Goal: Transaction & Acquisition: Purchase product/service

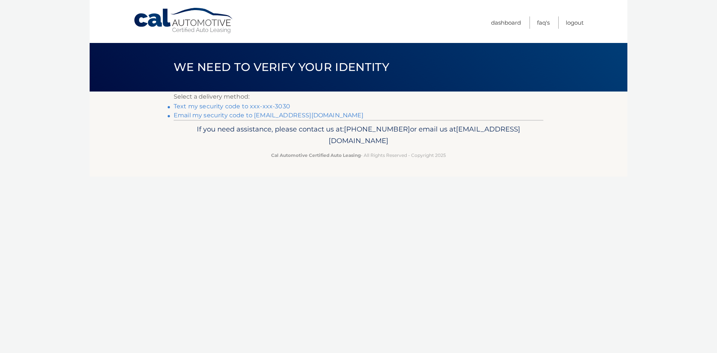
click at [237, 109] on link "Text my security code to xxx-xxx-3030" at bounding box center [232, 106] width 117 height 7
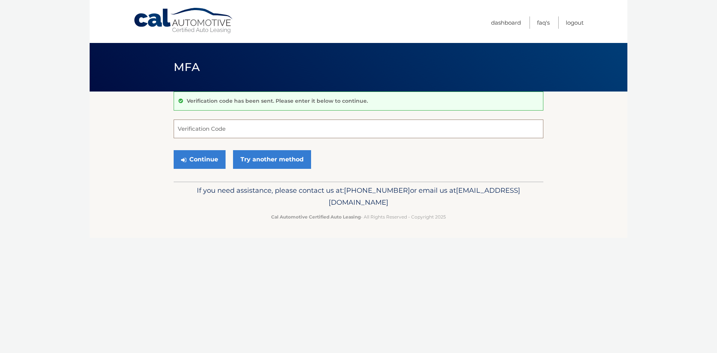
click at [236, 125] on input "Verification Code" at bounding box center [359, 128] width 370 height 19
type input "309223"
click at [186, 158] on icon "submit" at bounding box center [183, 160] width 5 height 6
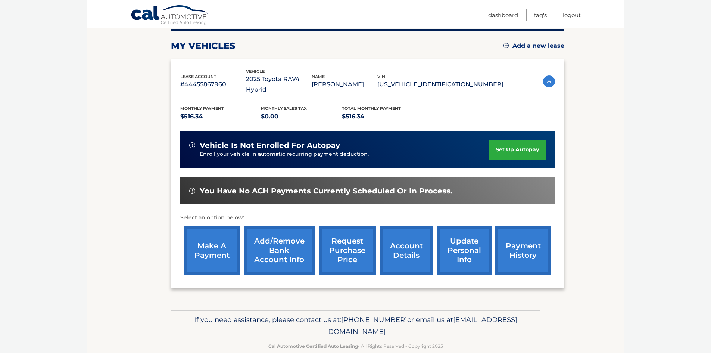
scroll to position [100, 0]
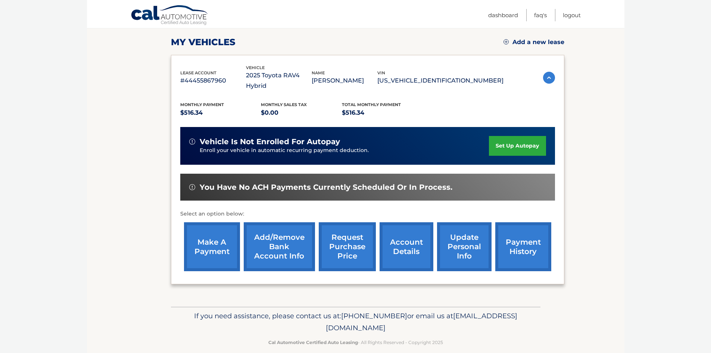
click at [200, 227] on link "make a payment" at bounding box center [212, 246] width 56 height 49
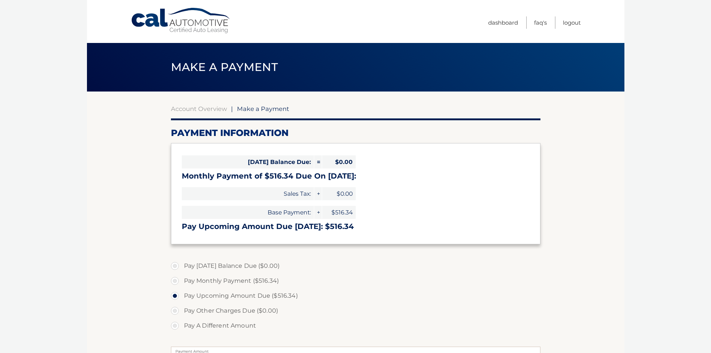
select select "MTMxYTY1NjgtNDViNS00M2FhLTg3MTMtZGJiZWRlMWYyNjFh"
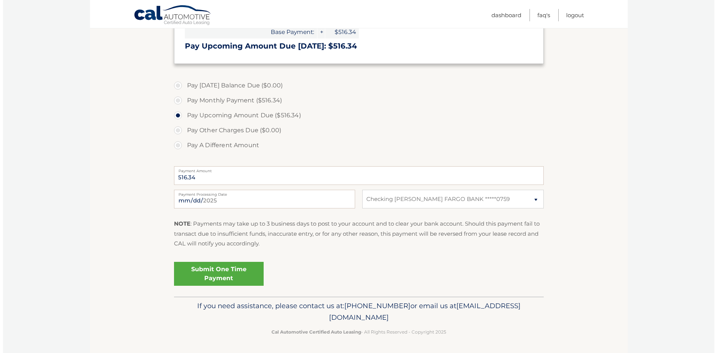
scroll to position [181, 0]
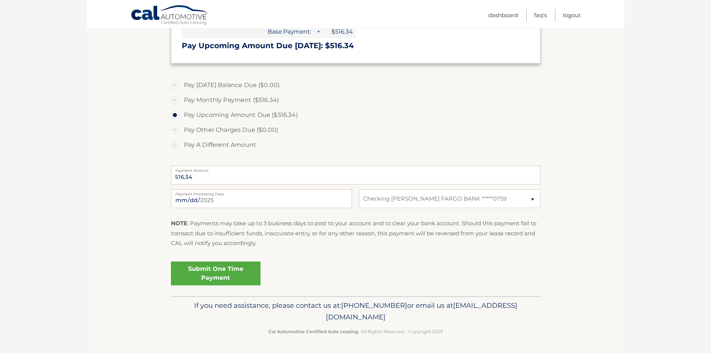
click at [206, 274] on link "Submit One Time Payment" at bounding box center [216, 273] width 90 height 24
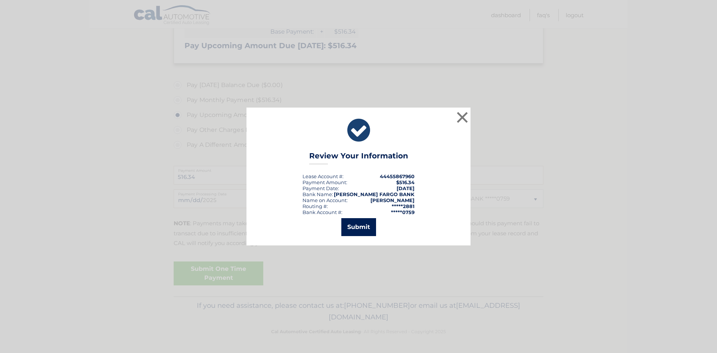
click at [362, 223] on button "Submit" at bounding box center [358, 227] width 35 height 18
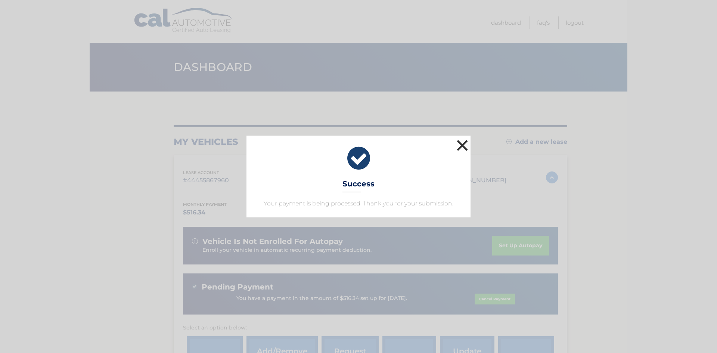
click at [463, 141] on button "×" at bounding box center [462, 145] width 15 height 15
